Goal: Check status: Check status

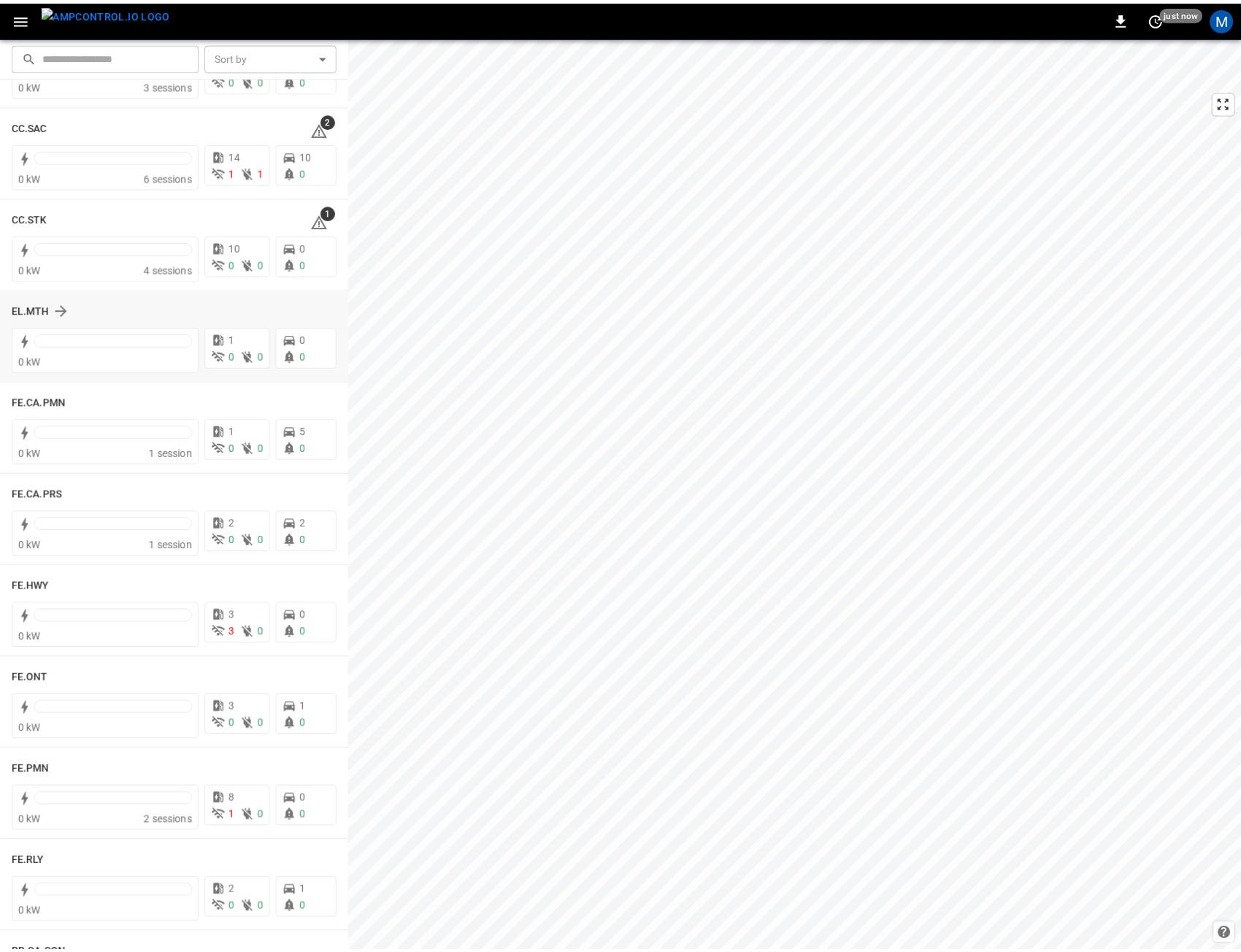
scroll to position [1095, 0]
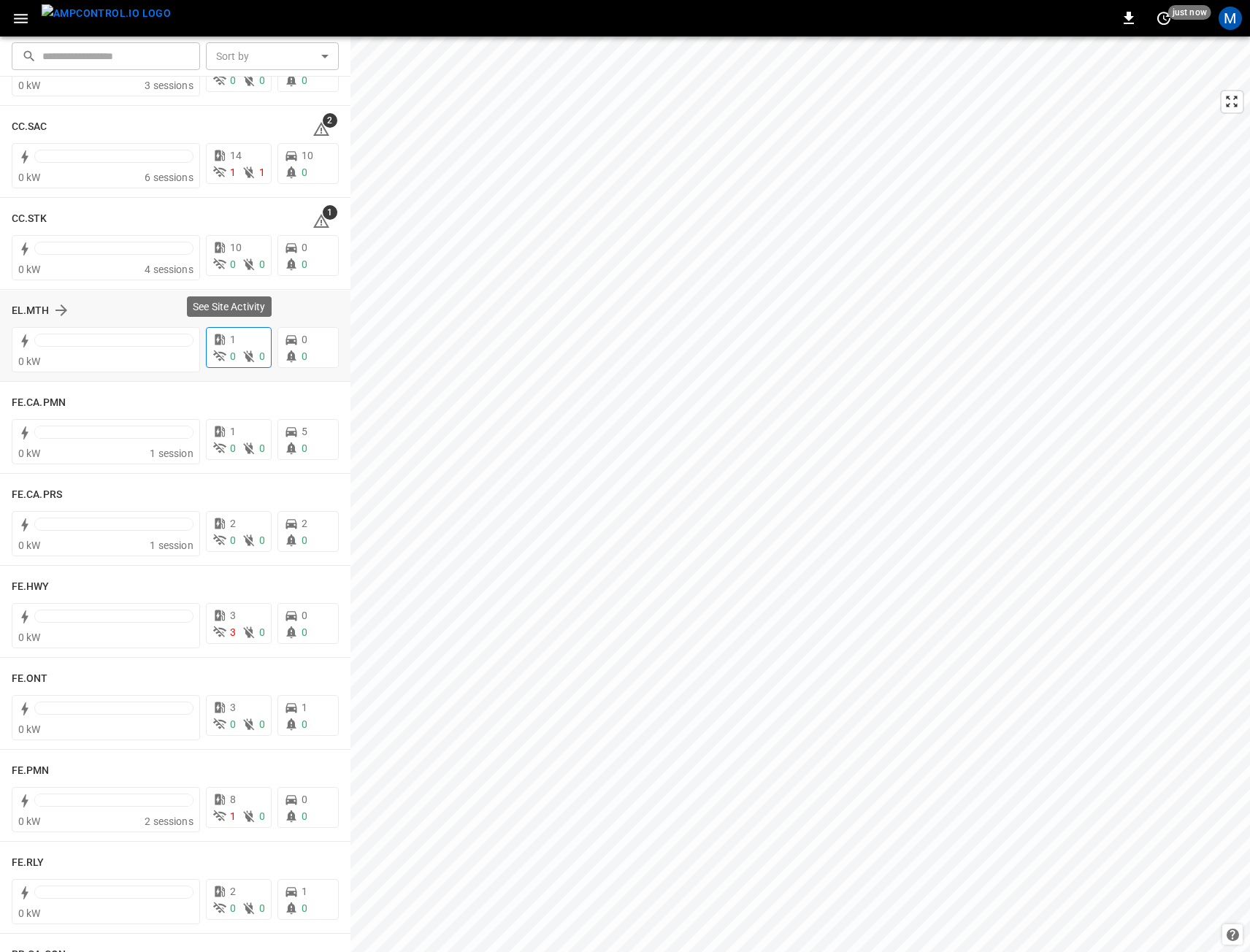
click at [220, 349] on div "0" at bounding box center [224, 357] width 24 height 15
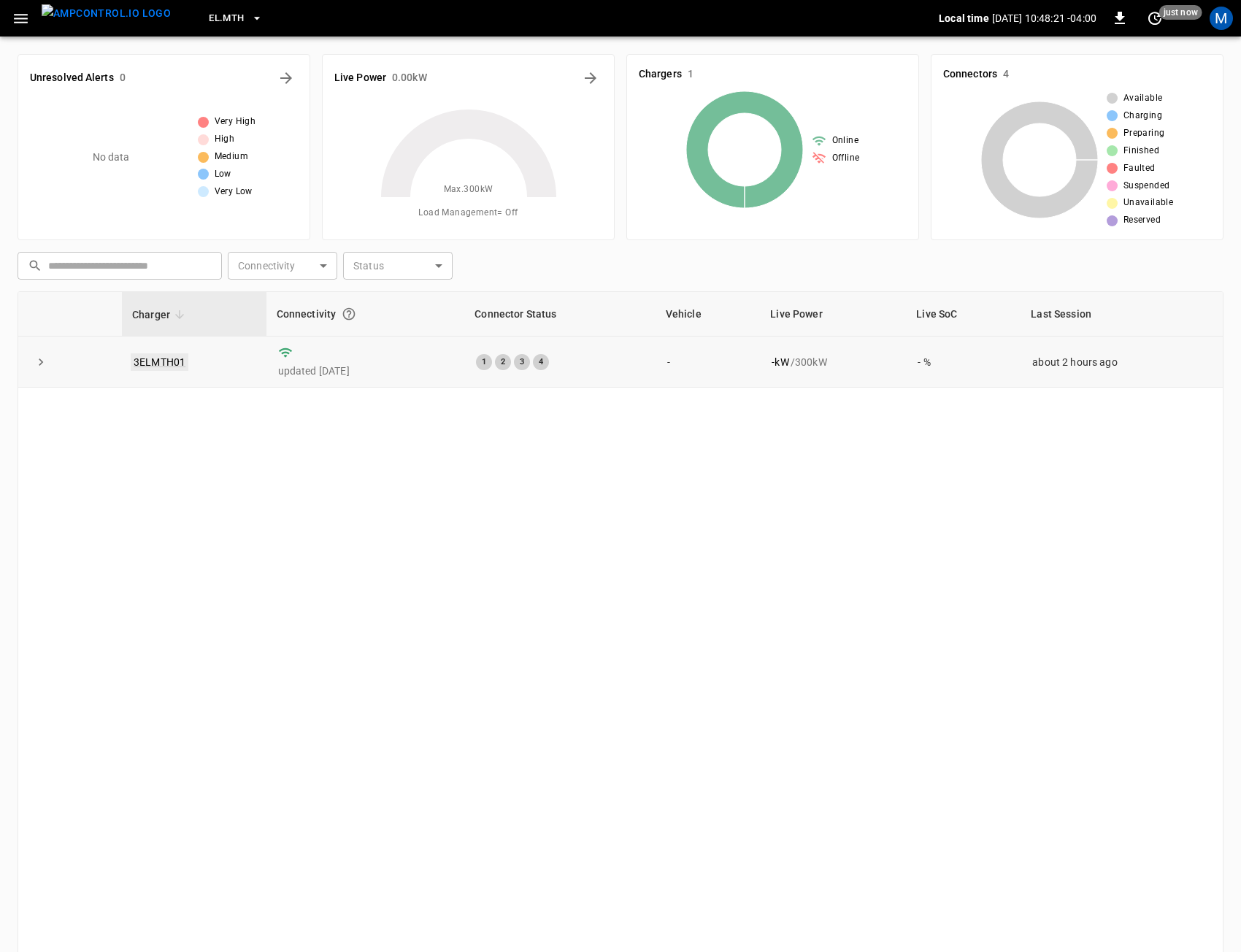
click at [169, 361] on link "3ELMTH01" at bounding box center [159, 362] width 57 height 18
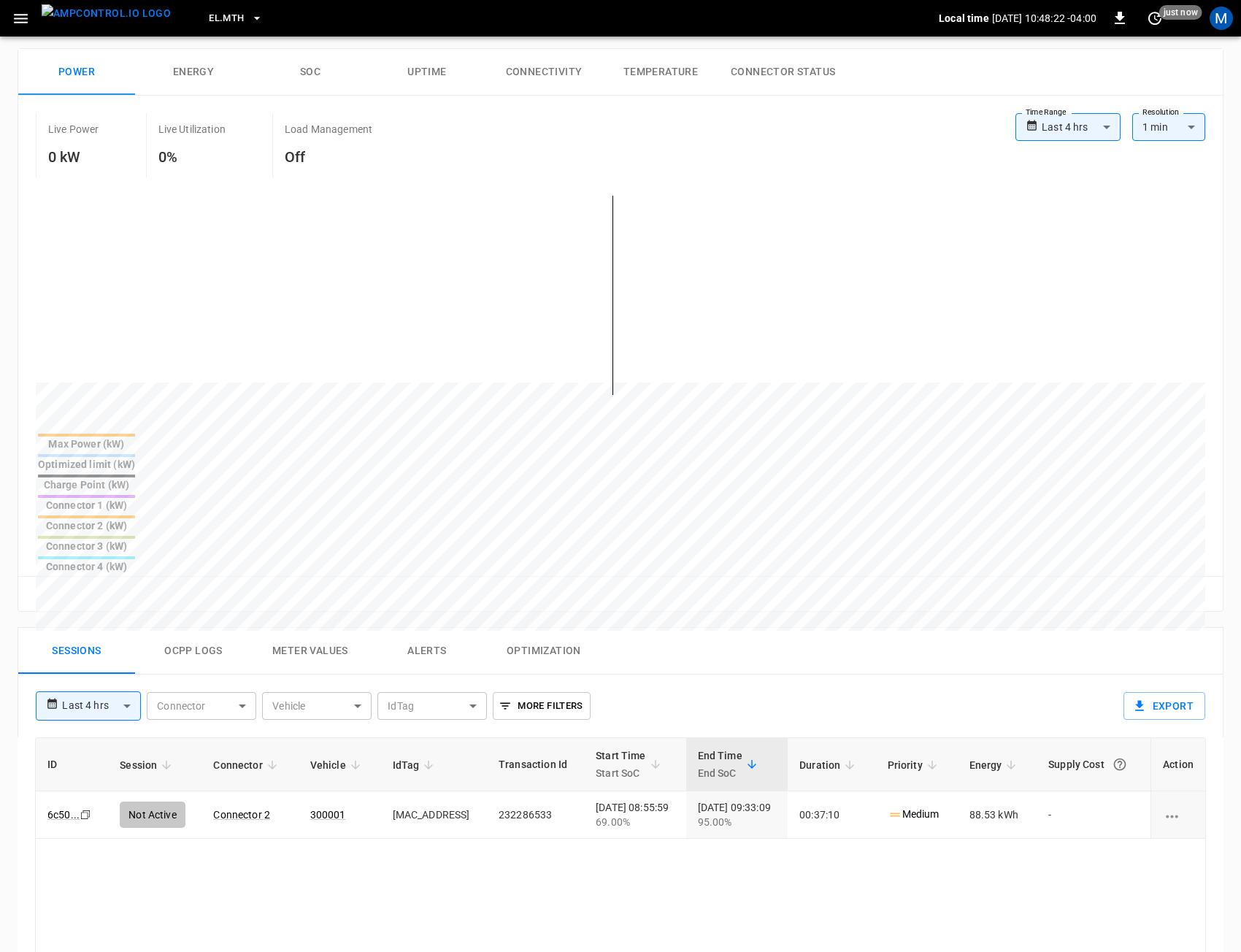
scroll to position [219, 0]
click at [307, 652] on link "300001" at bounding box center [328, 813] width 41 height 18
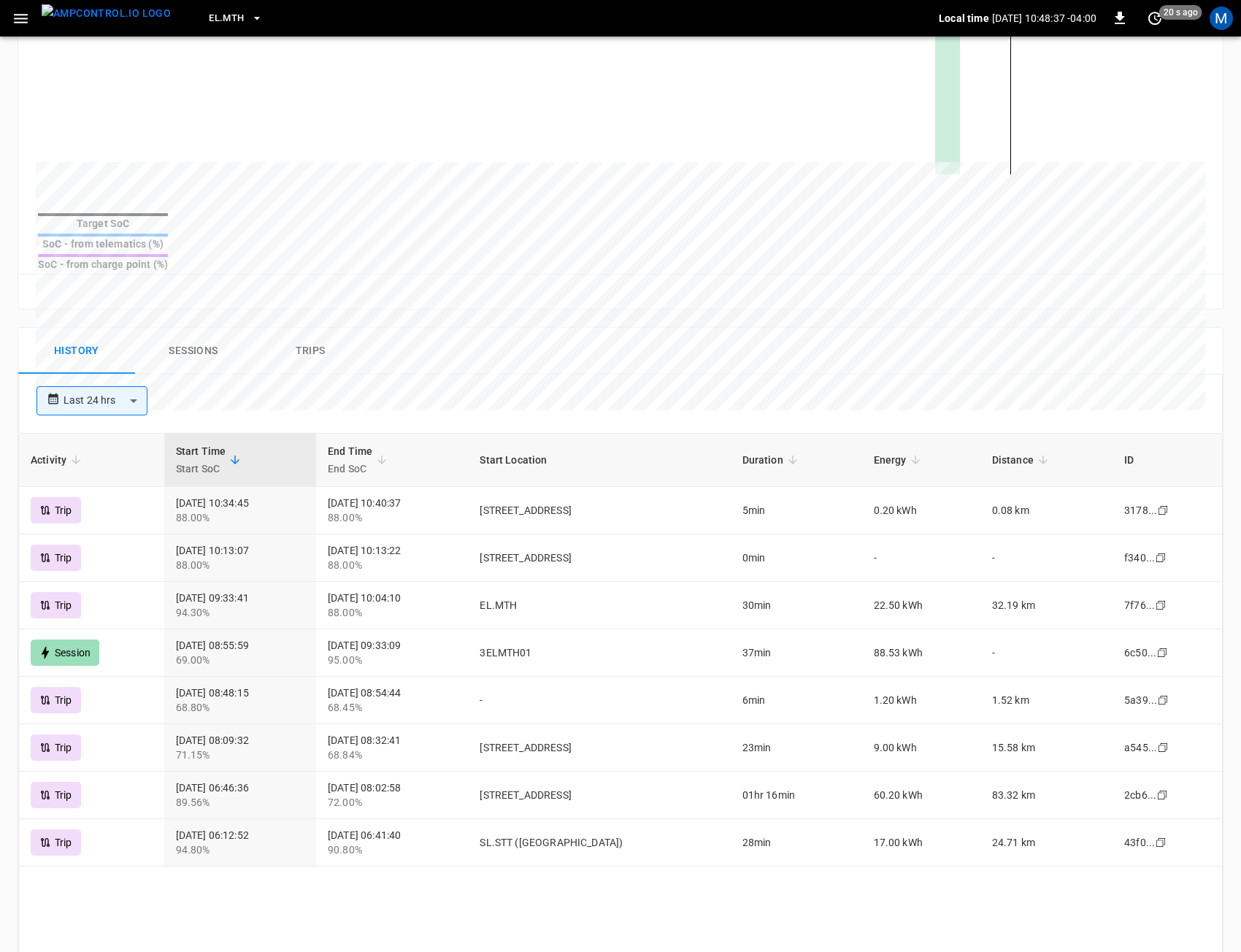
scroll to position [511, 0]
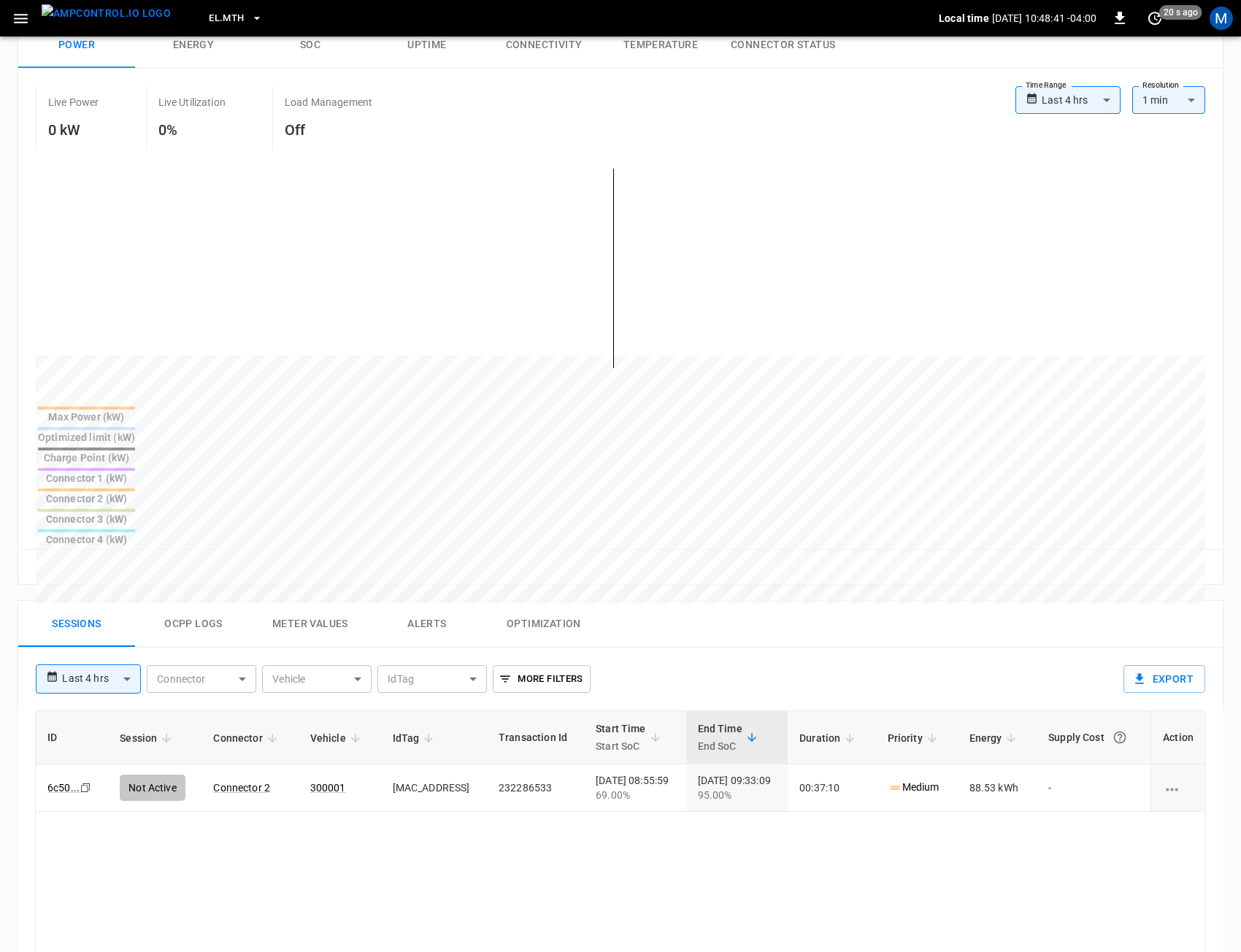
scroll to position [219, 0]
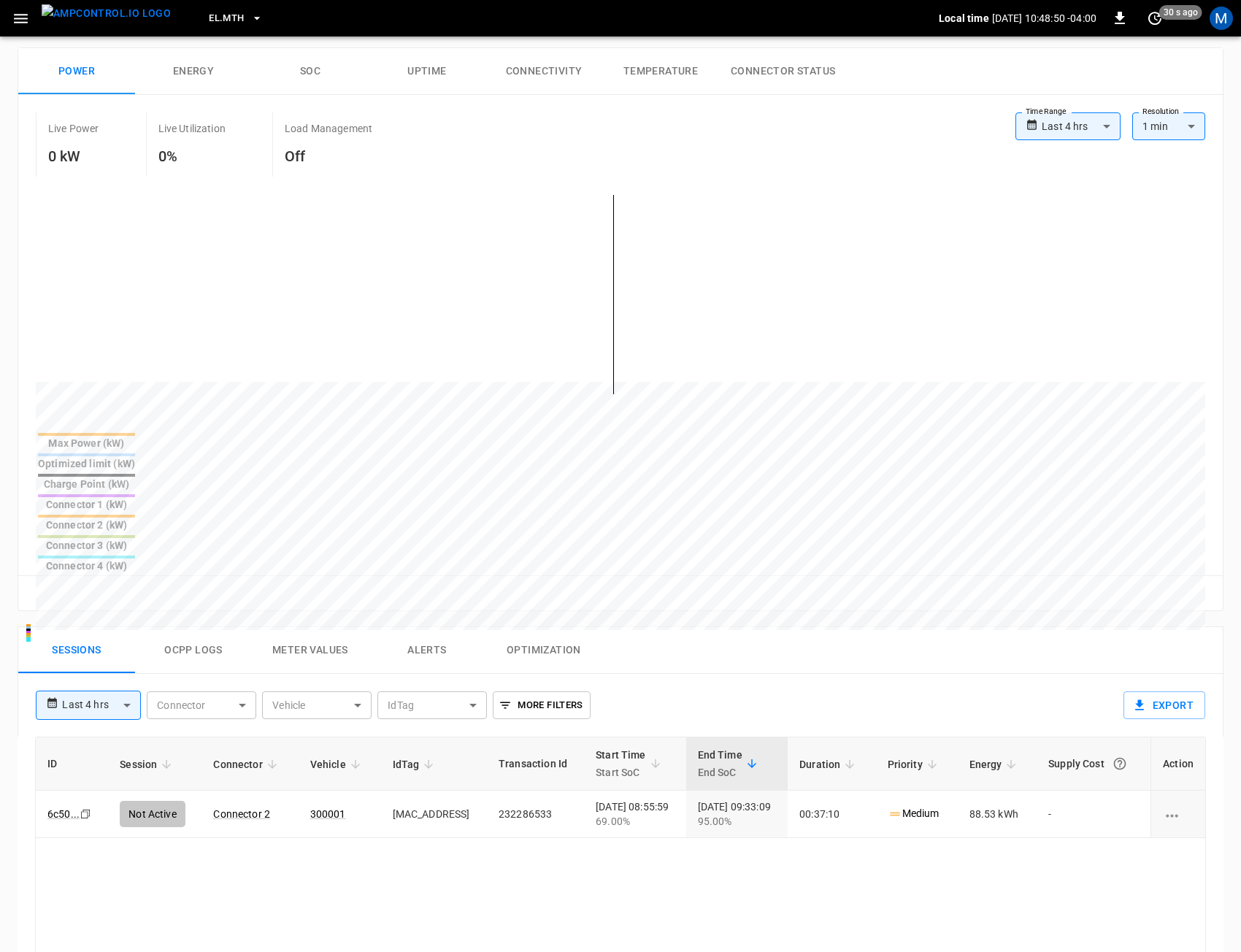
click at [87, 585] on body "**********" at bounding box center [620, 620] width 1241 height 1678
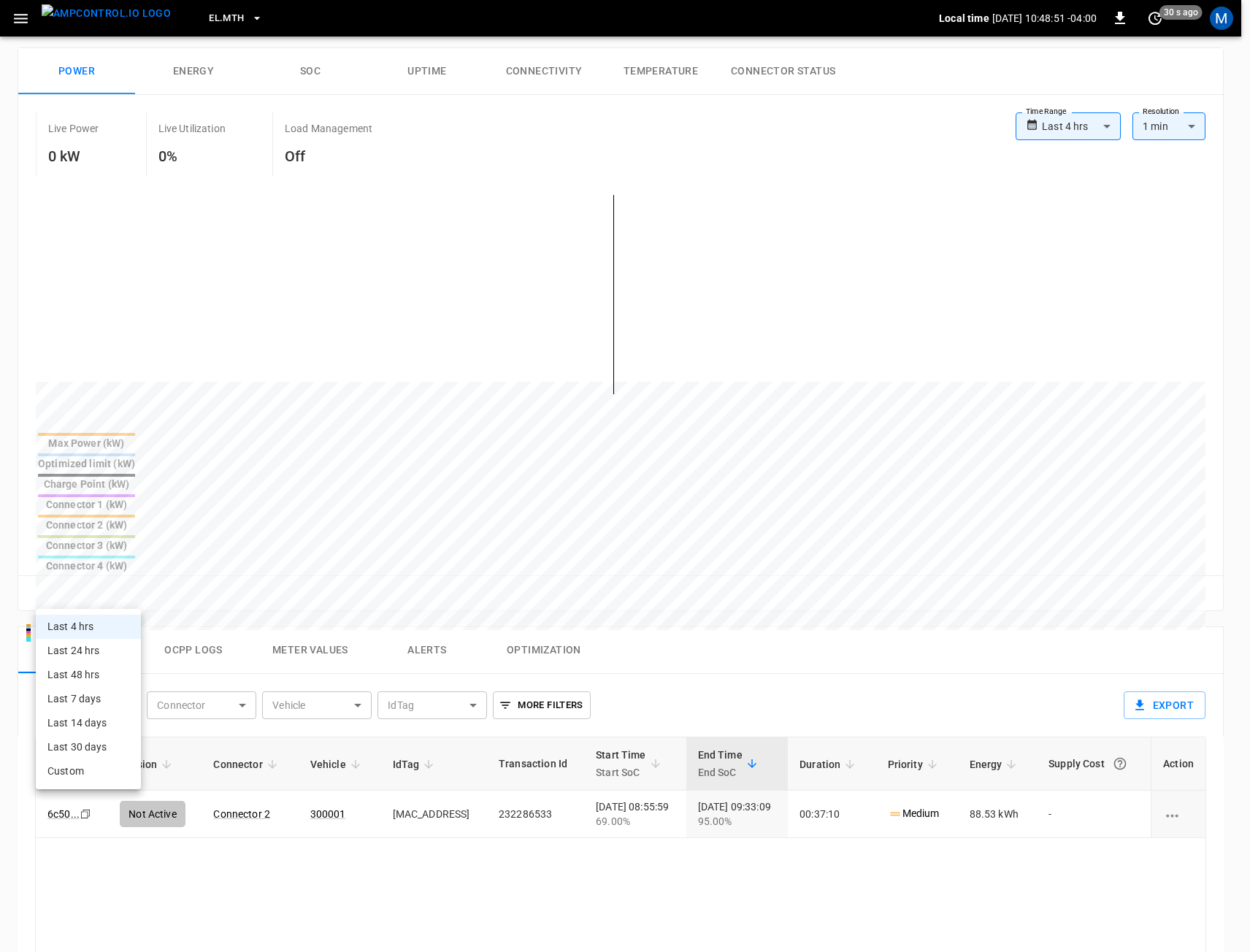
click at [98, 652] on li "Last 48 hrs" at bounding box center [88, 674] width 105 height 24
type input "**********"
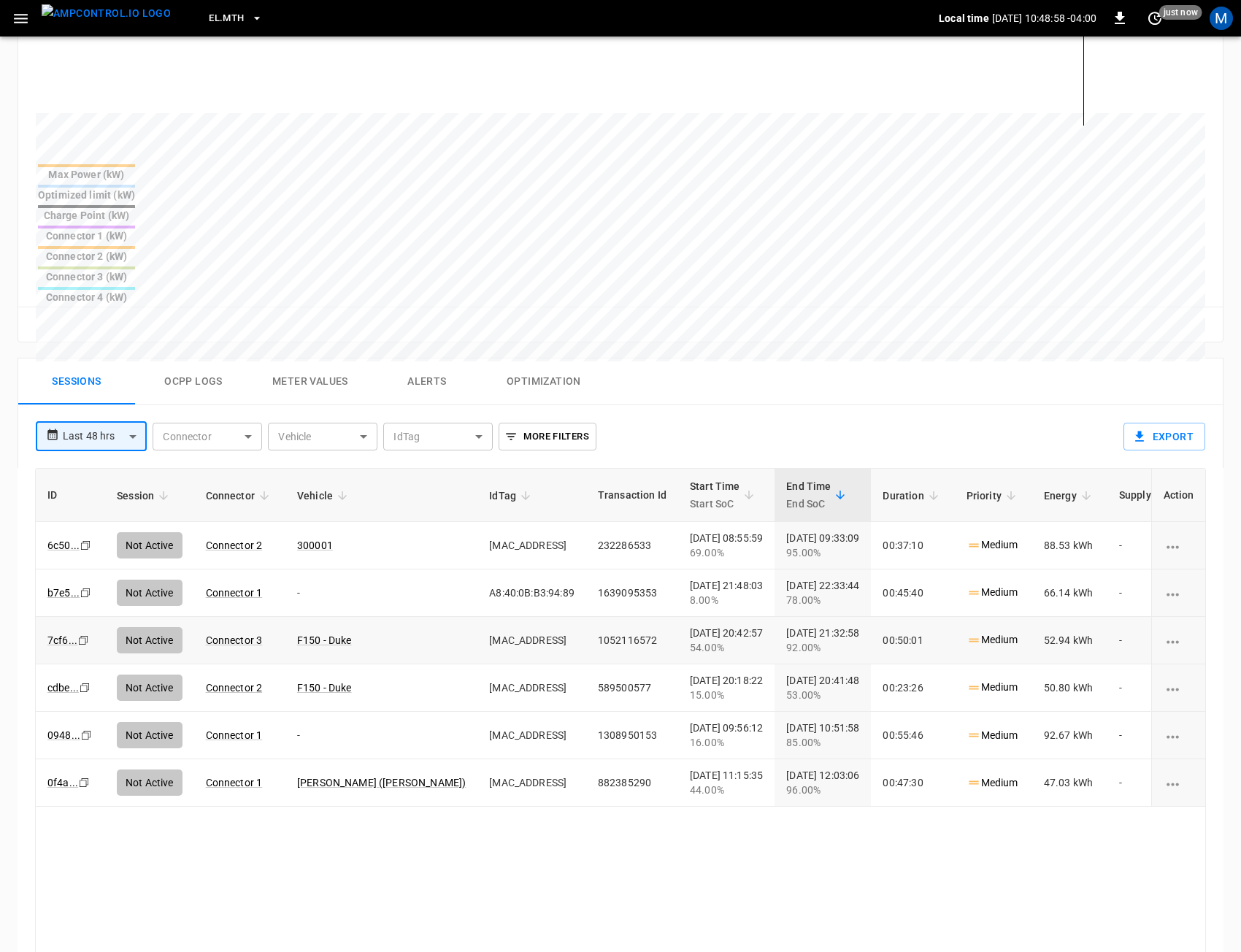
scroll to position [511, 0]
